Goal: Check status: Check status

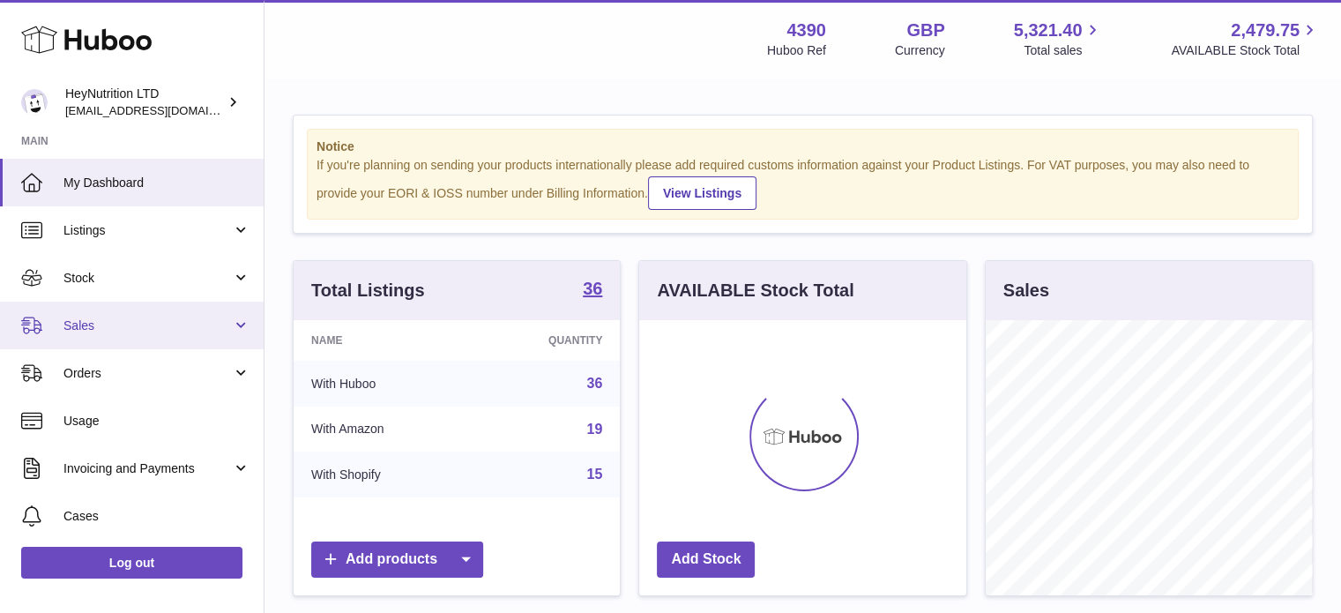
scroll to position [275, 327]
click at [124, 324] on span "Sales" at bounding box center [147, 325] width 168 height 17
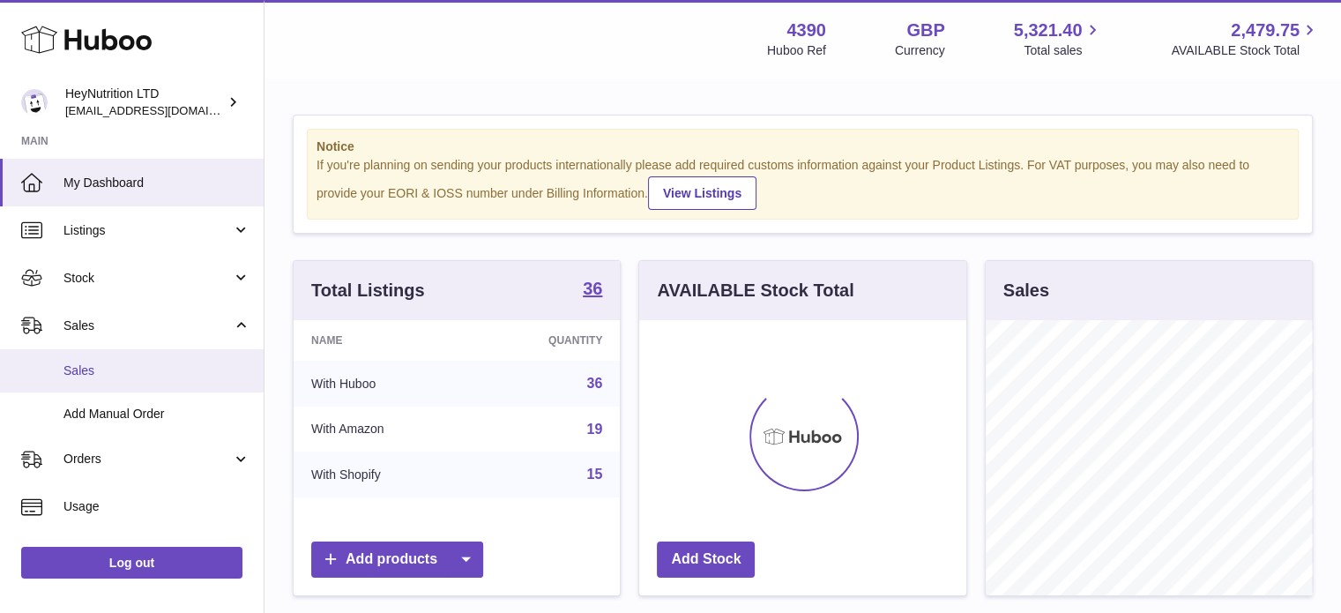
click at [124, 381] on link "Sales" at bounding box center [132, 370] width 264 height 43
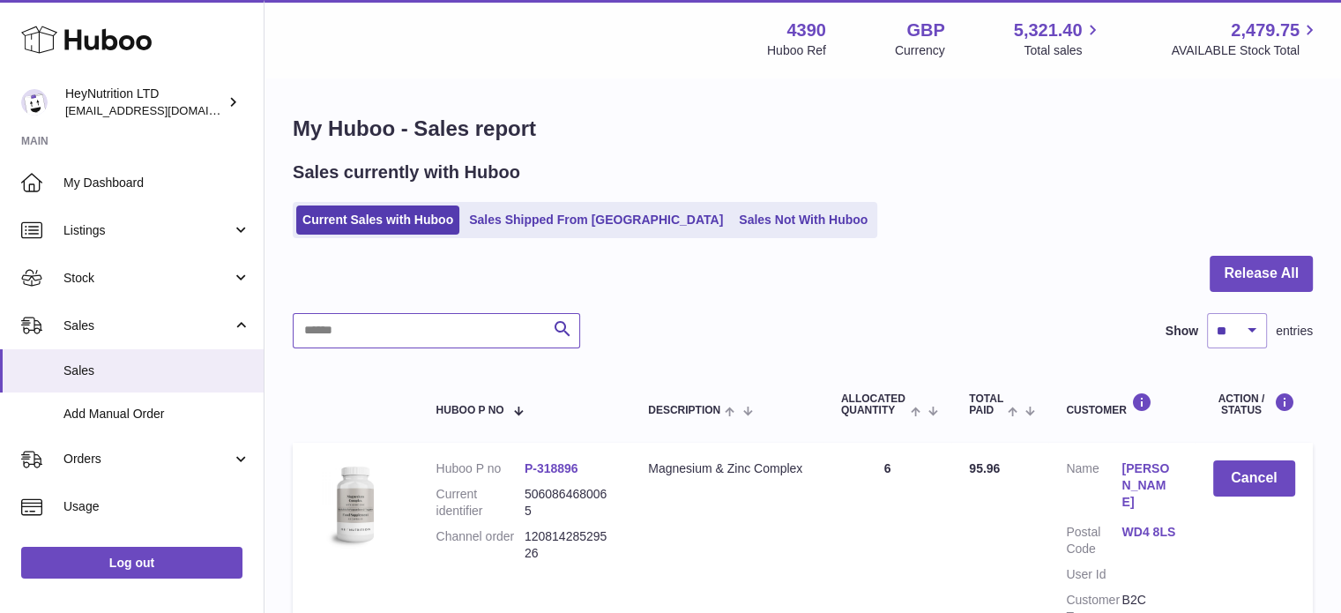
click at [450, 343] on input "text" at bounding box center [437, 330] width 288 height 35
paste input "**********"
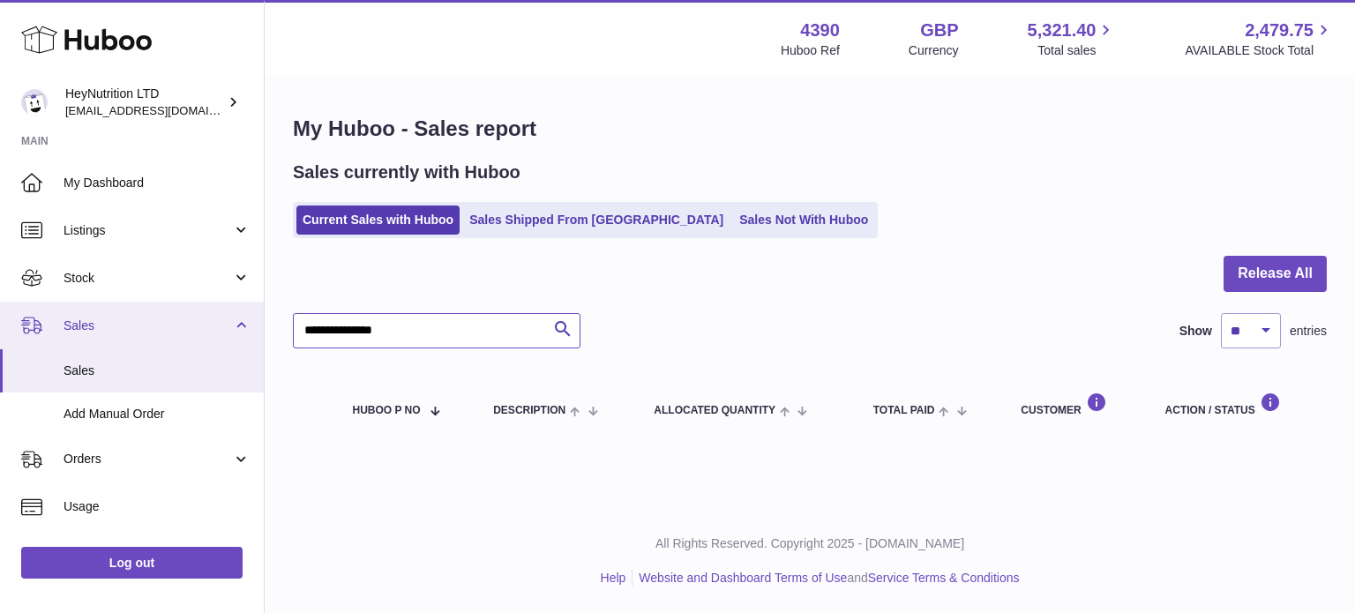
drag, startPoint x: 303, startPoint y: 350, endPoint x: 240, endPoint y: 345, distance: 62.8
click at [235, 349] on div "Huboo HeyNutrition LTD [EMAIL_ADDRESS][DOMAIN_NAME] Main My Dashboard Listings …" at bounding box center [677, 306] width 1355 height 613
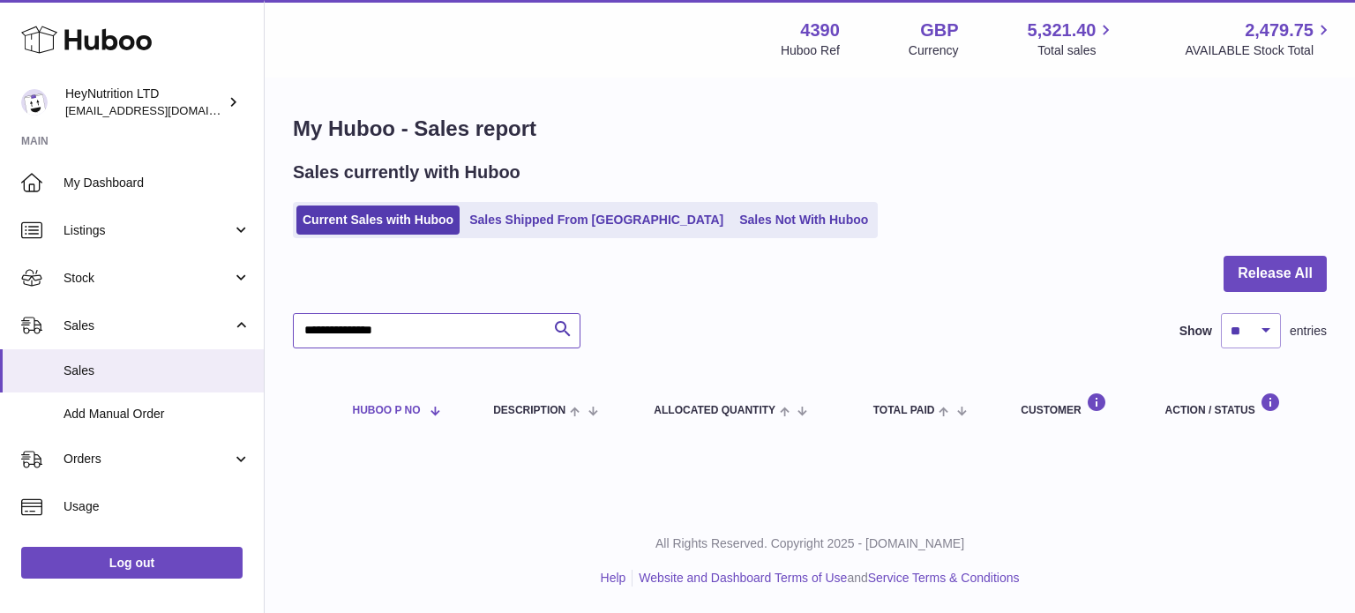
paste input "text"
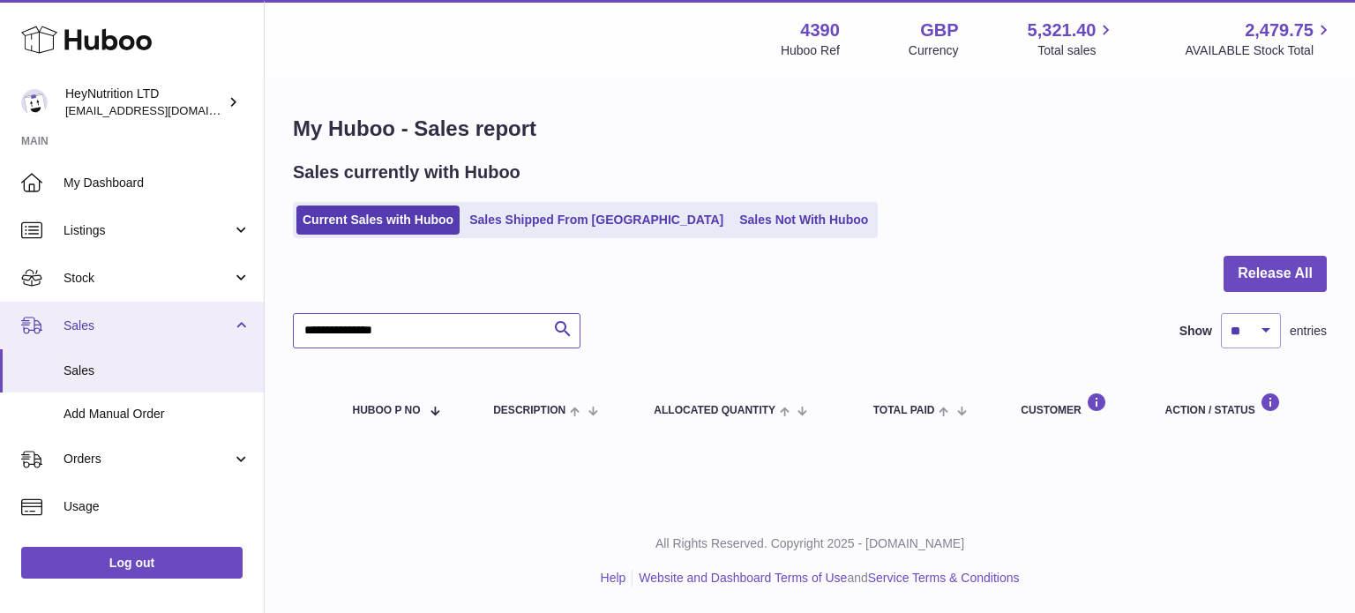
drag, startPoint x: 404, startPoint y: 339, endPoint x: 162, endPoint y: 321, distance: 242.3
click at [161, 322] on div "Huboo HeyNutrition LTD [EMAIL_ADDRESS][DOMAIN_NAME] Main My Dashboard Listings …" at bounding box center [677, 306] width 1355 height 613
paste input "text"
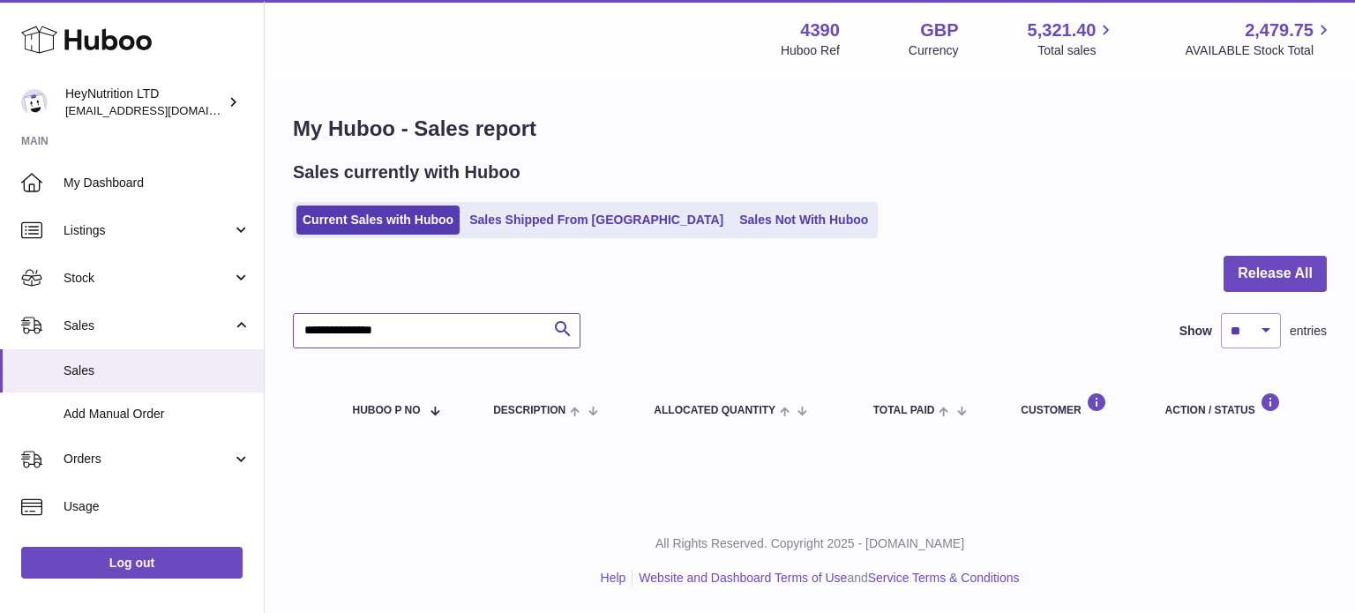
type input "**********"
